Goal: Navigation & Orientation: Find specific page/section

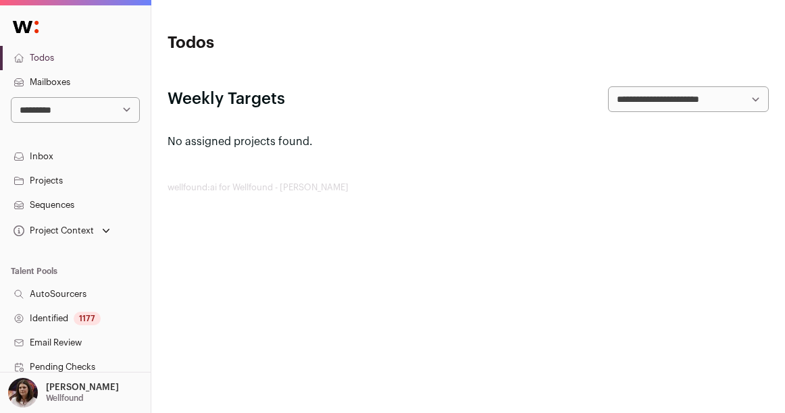
scroll to position [364, 0]
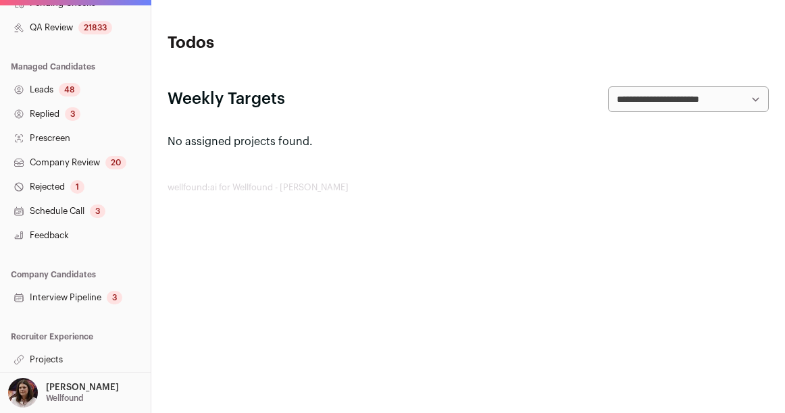
click at [65, 391] on p "[PERSON_NAME]" at bounding box center [82, 387] width 73 height 11
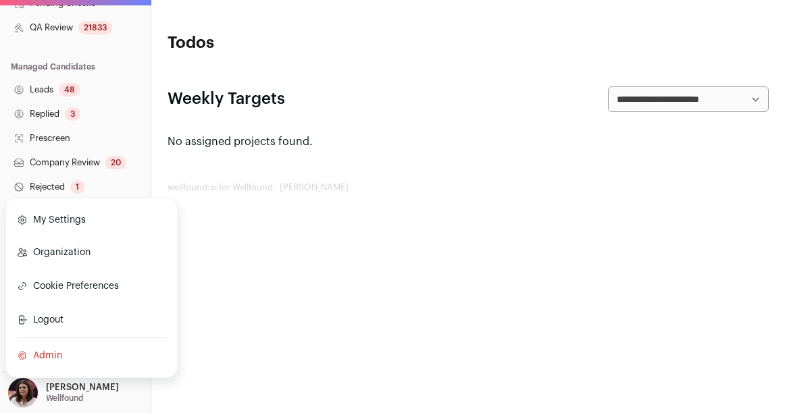
click at [62, 355] on link "Admin" at bounding box center [91, 356] width 149 height 30
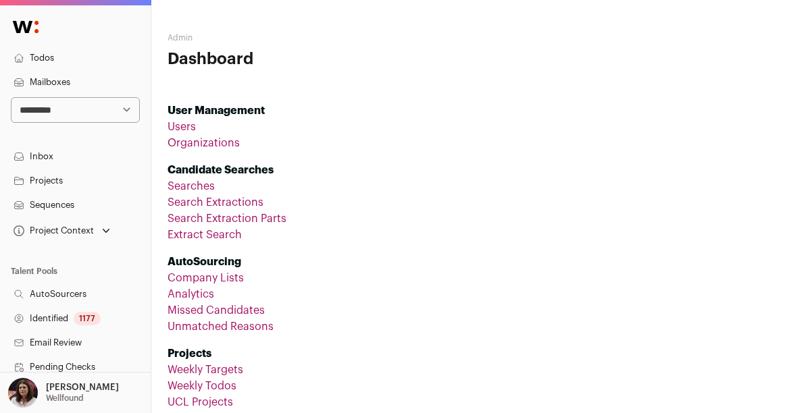
click at [91, 391] on p "[PERSON_NAME]" at bounding box center [82, 387] width 73 height 11
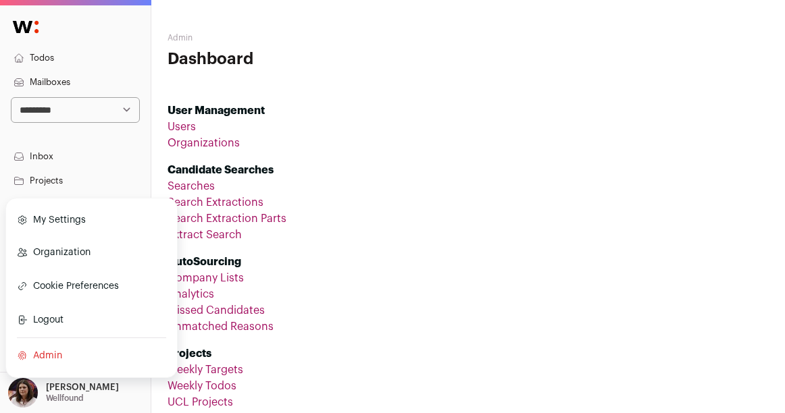
click at [78, 220] on link "My Settings" at bounding box center [91, 220] width 149 height 30
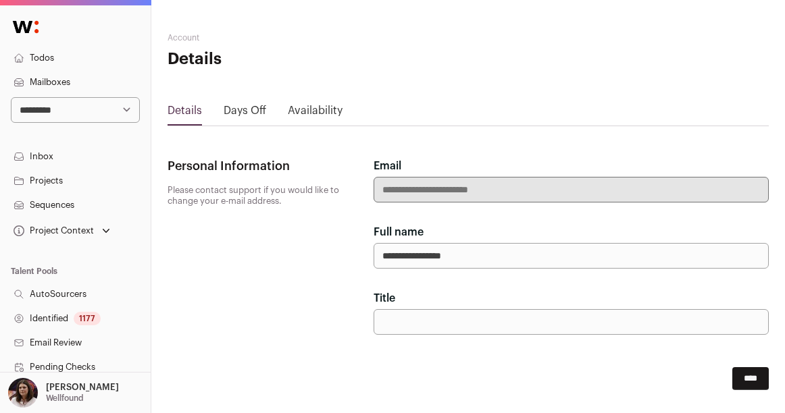
click at [242, 109] on link "Days Off" at bounding box center [244, 114] width 43 height 22
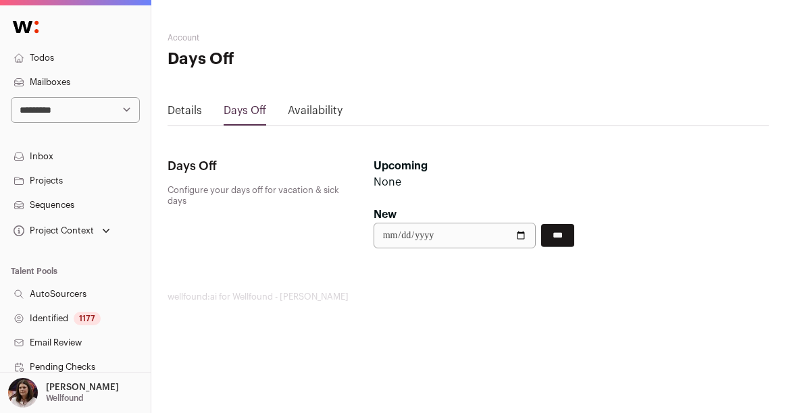
click at [312, 107] on link "Availability" at bounding box center [315, 114] width 55 height 22
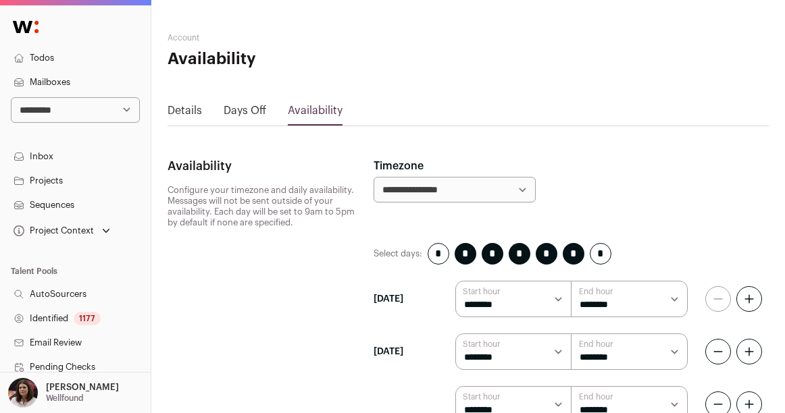
click at [180, 109] on link "Details" at bounding box center [184, 114] width 34 height 22
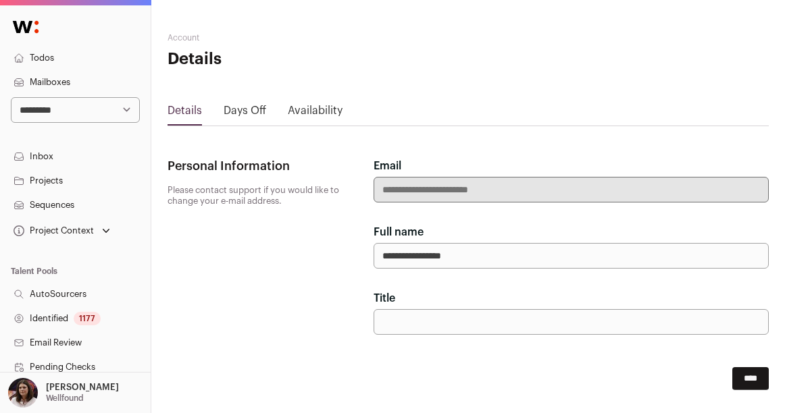
click at [77, 393] on p "Wellfound" at bounding box center [65, 398] width 38 height 11
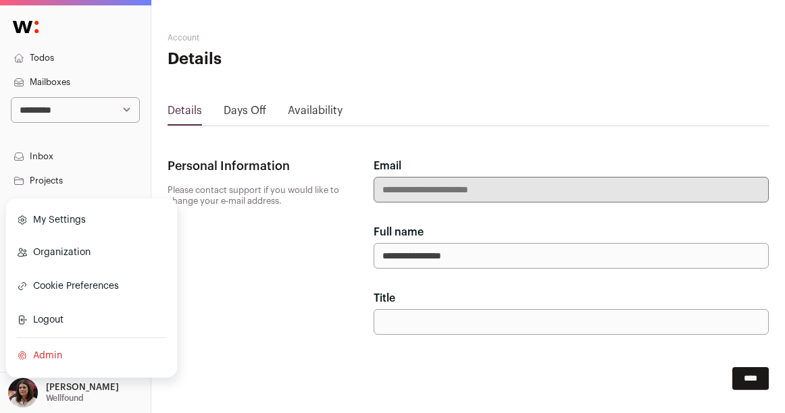
click at [74, 349] on link "Admin" at bounding box center [91, 356] width 149 height 30
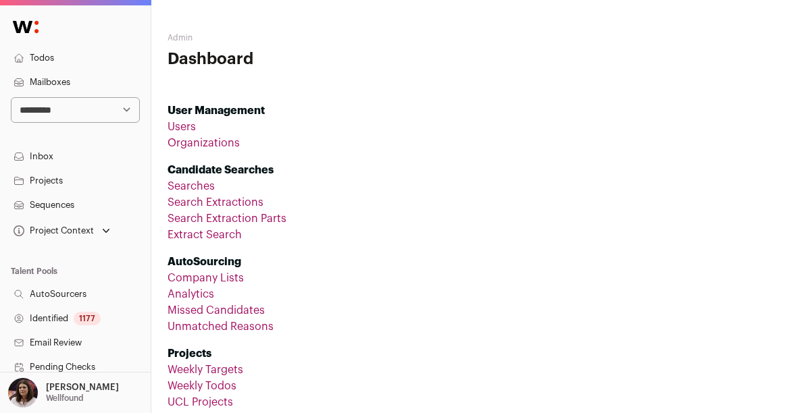
click at [350, 244] on li "AutoSourcing Company Lists Analytics Missed Candidates Unmatched Reasons" at bounding box center [467, 289] width 601 height 92
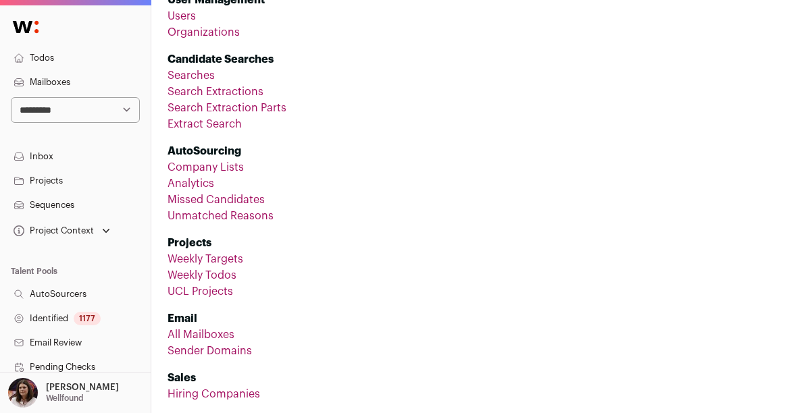
scroll to position [99, 0]
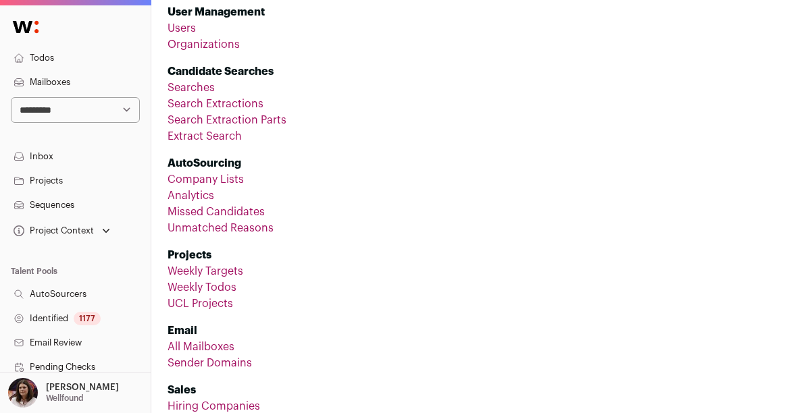
click at [456, 280] on li "Weekly Todos" at bounding box center [467, 288] width 601 height 16
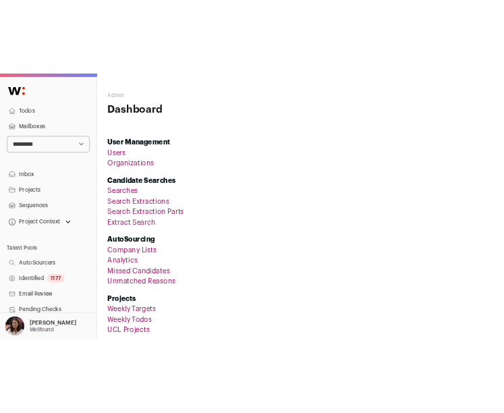
scroll to position [0, 0]
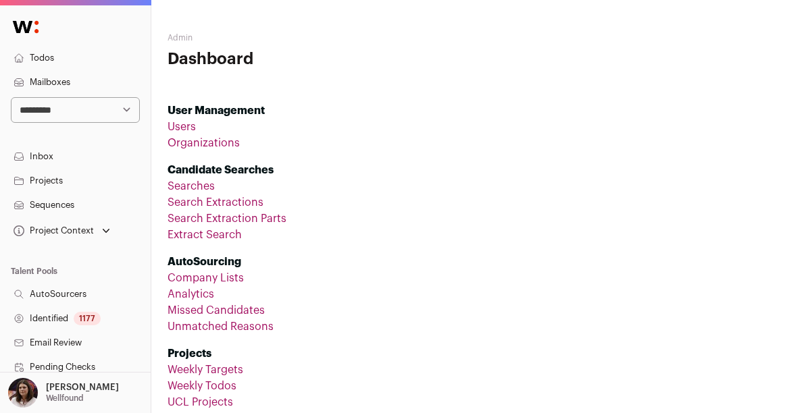
click at [86, 394] on div "[PERSON_NAME] [GEOGRAPHIC_DATA]" at bounding box center [82, 393] width 73 height 30
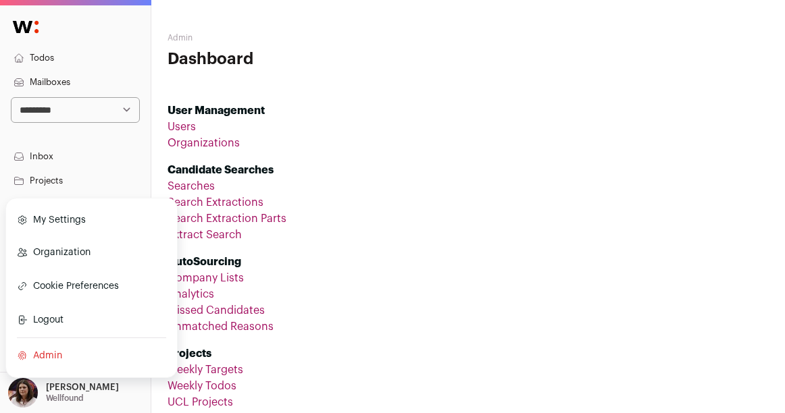
click at [435, 257] on li "AutoSourcing Company Lists Analytics Missed Candidates Unmatched Reasons" at bounding box center [467, 289] width 601 height 92
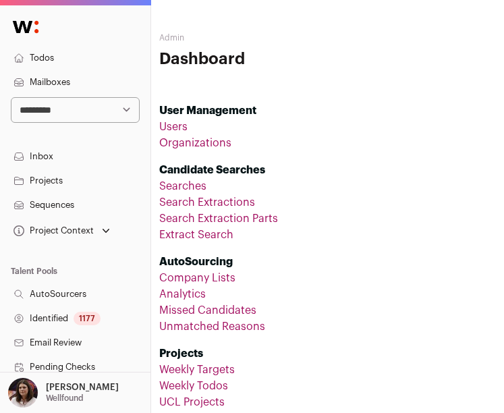
click at [373, 58] on header "Admin Dashboard" at bounding box center [327, 51] width 337 height 38
